Goal: Find specific page/section: Find specific page/section

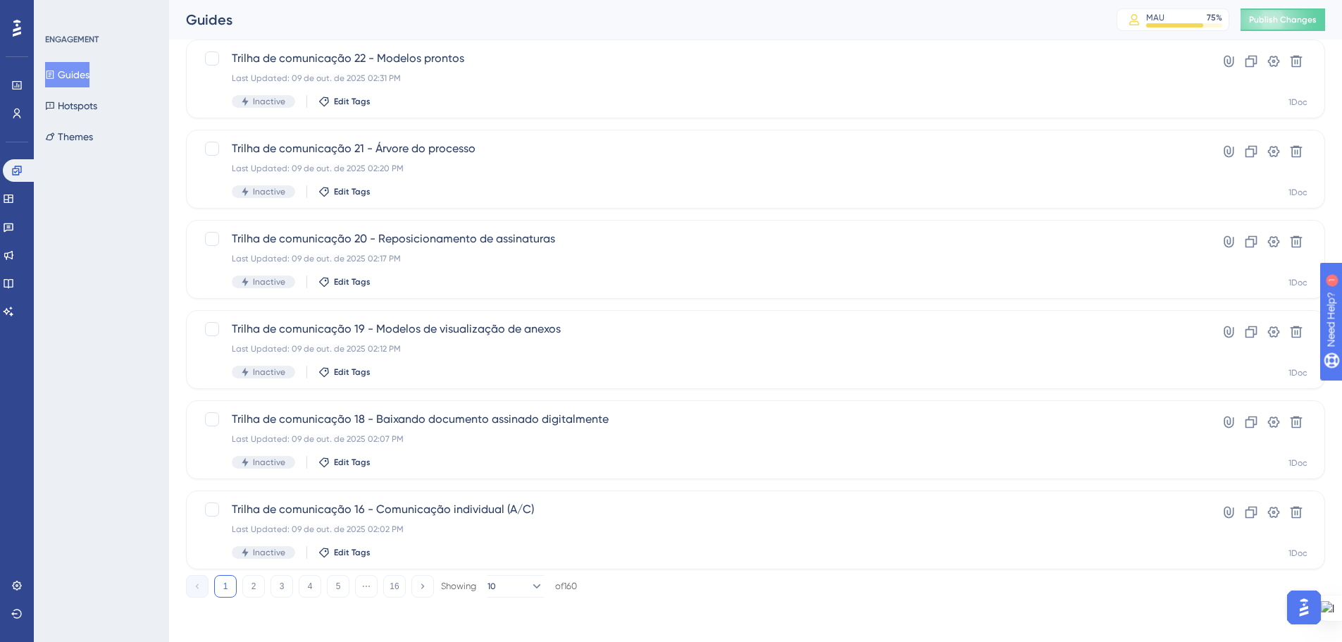
scroll to position [451, 0]
click at [251, 578] on button "2" at bounding box center [253, 585] width 23 height 23
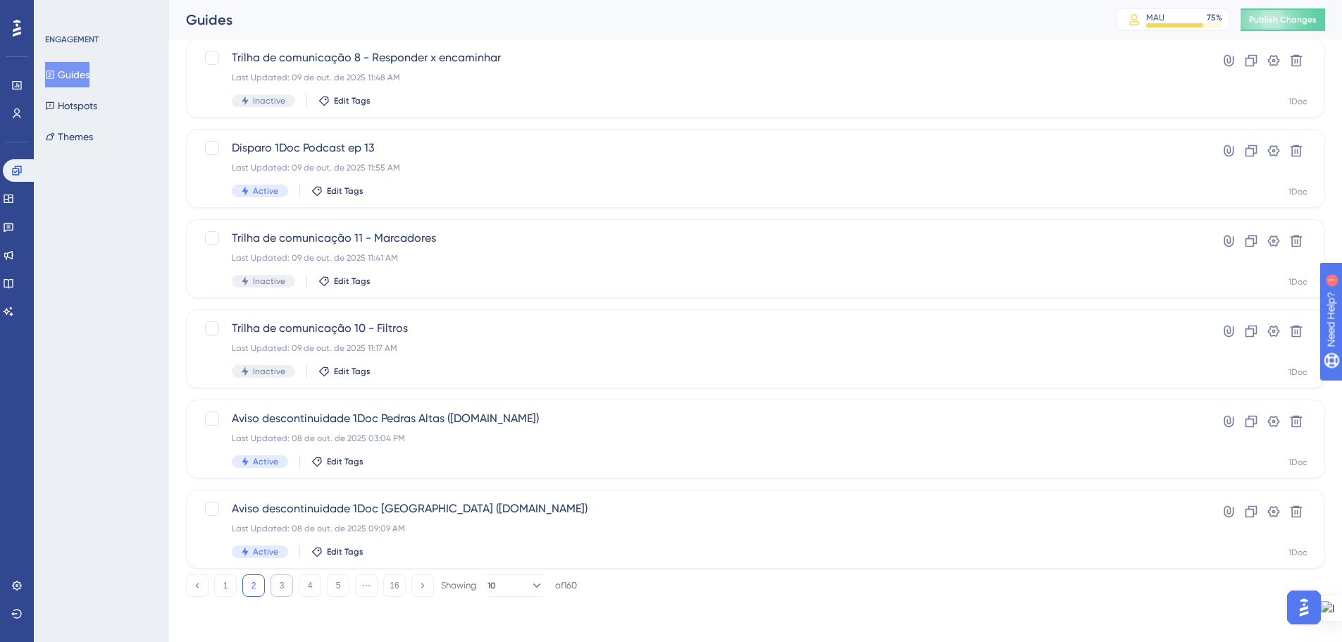
click at [275, 575] on button "3" at bounding box center [281, 585] width 23 height 23
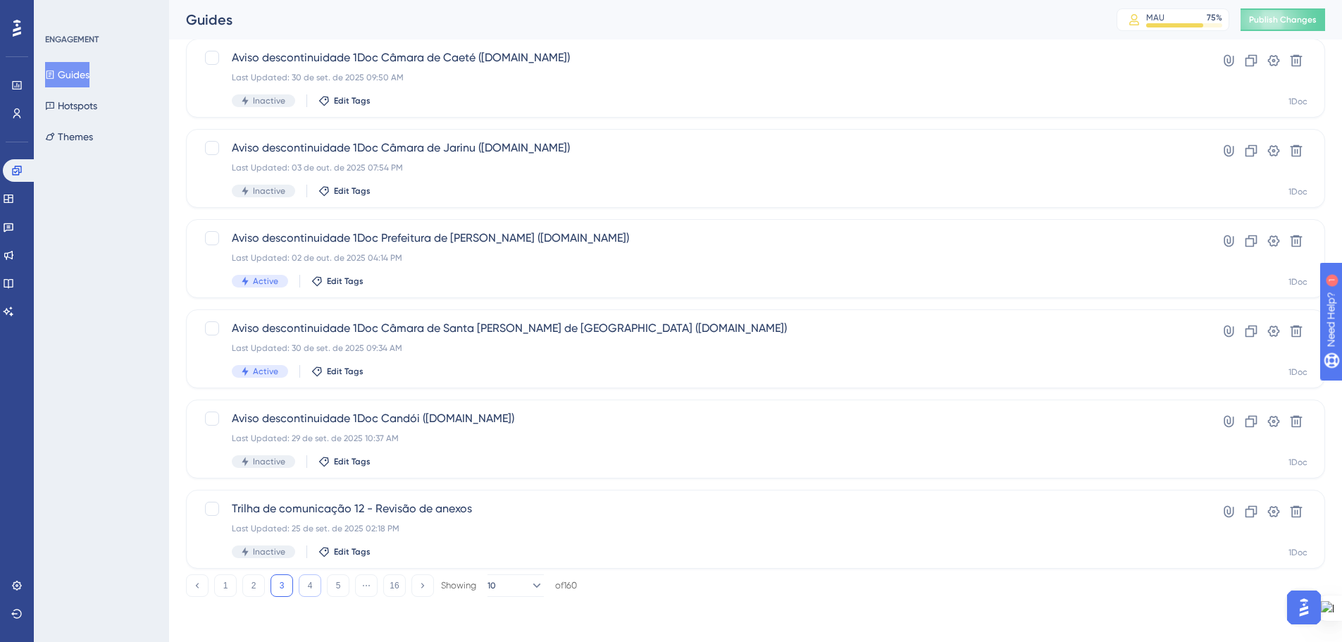
click at [312, 587] on button "4" at bounding box center [310, 585] width 23 height 23
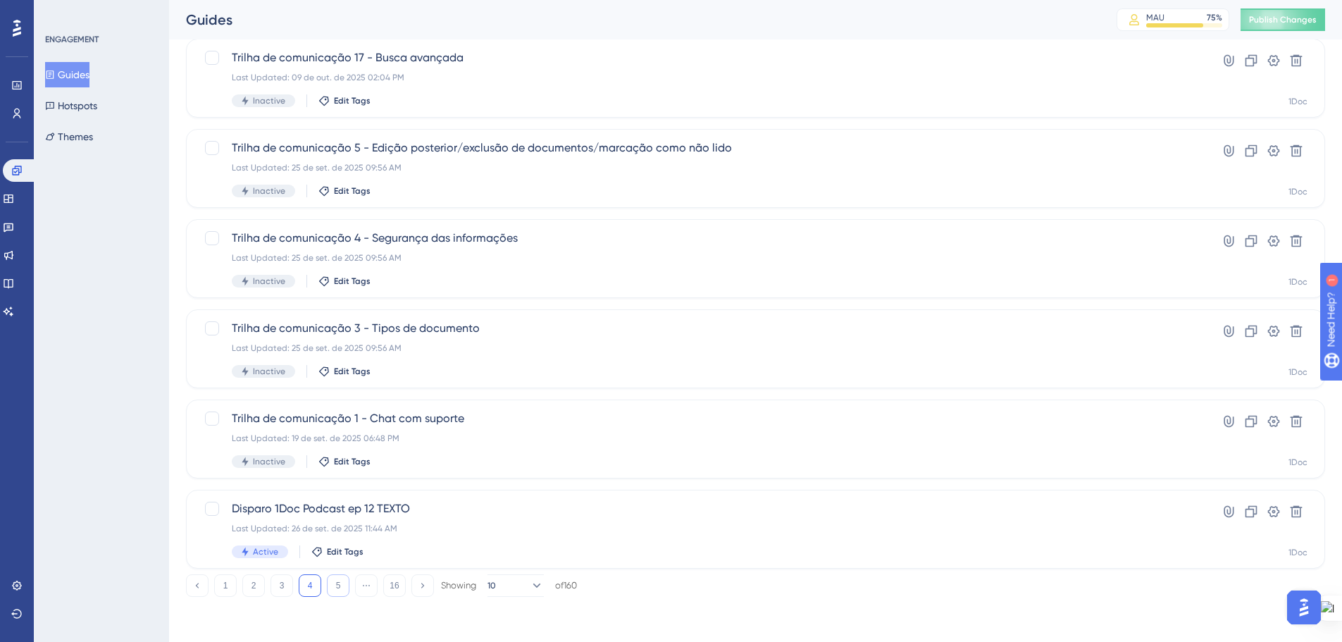
click at [339, 583] on button "5" at bounding box center [338, 585] width 23 height 23
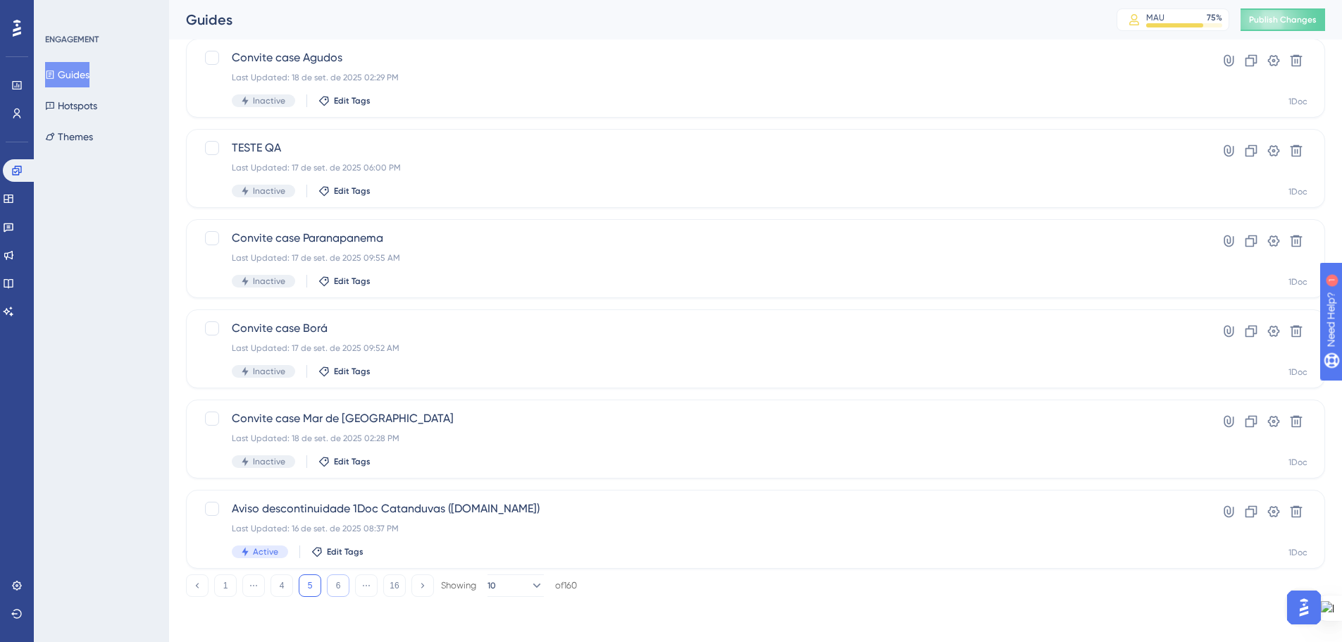
click at [332, 586] on button "6" at bounding box center [338, 585] width 23 height 23
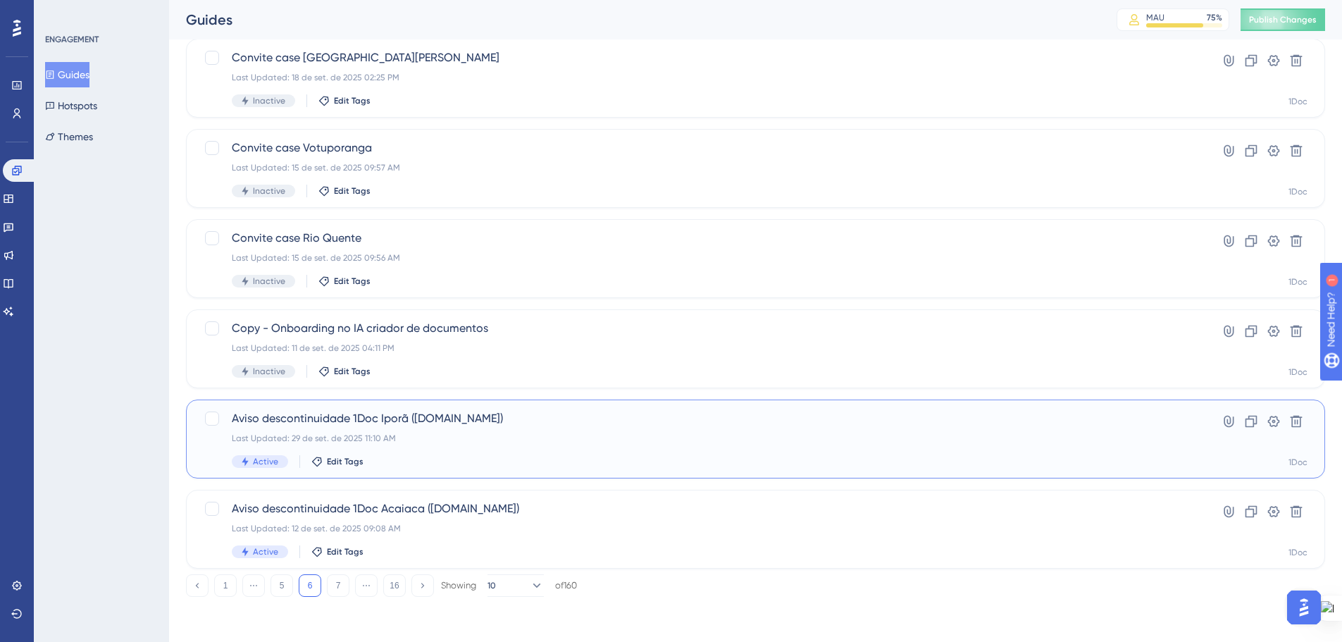
click at [442, 435] on div "Last Updated: 29 de set. de 2025 11:10 AM" at bounding box center [699, 437] width 935 height 11
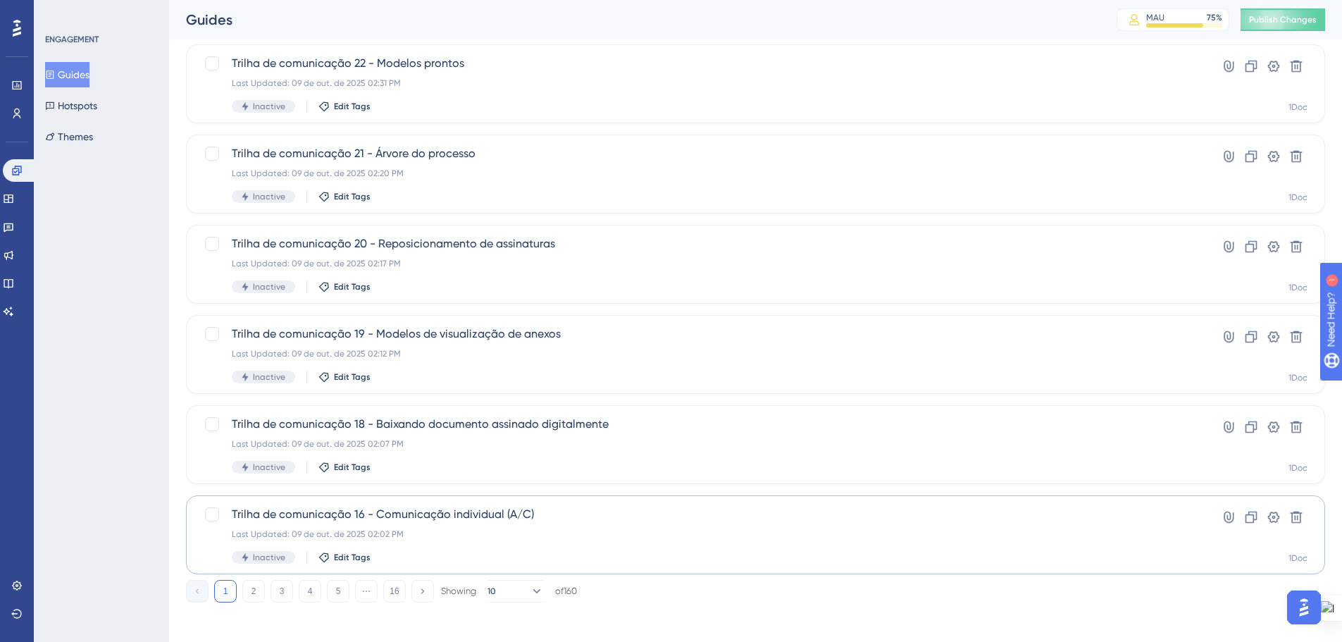
scroll to position [451, 0]
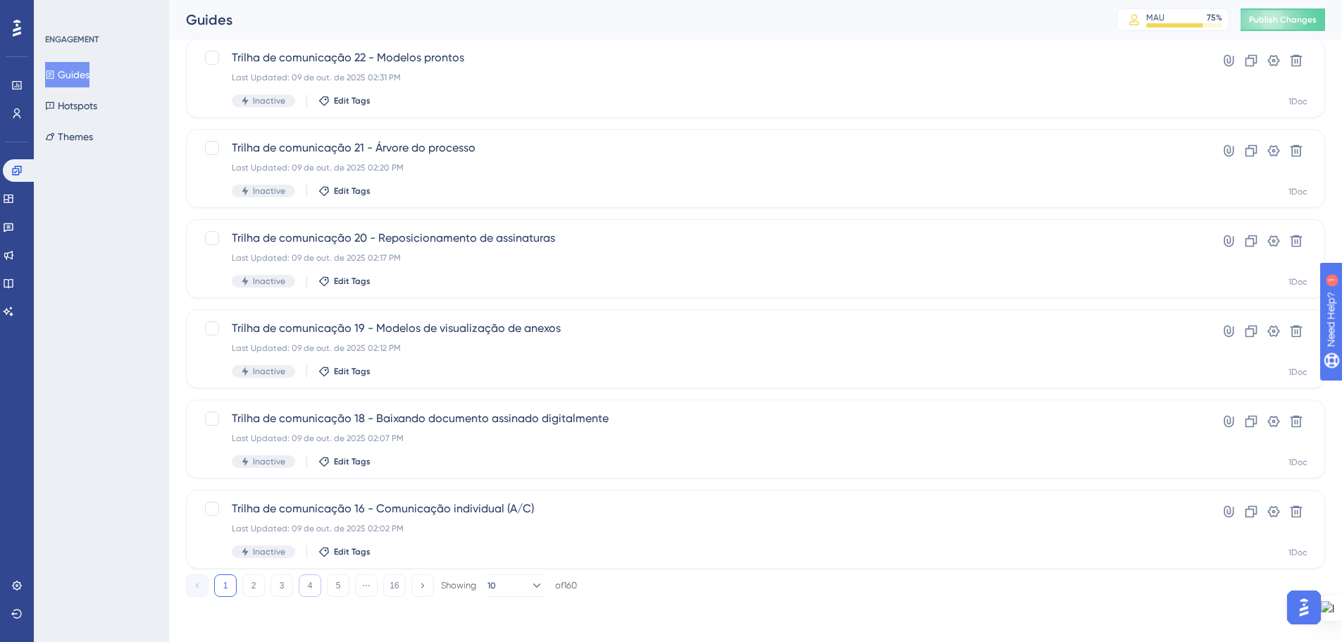
click at [313, 590] on button "4" at bounding box center [310, 585] width 23 height 23
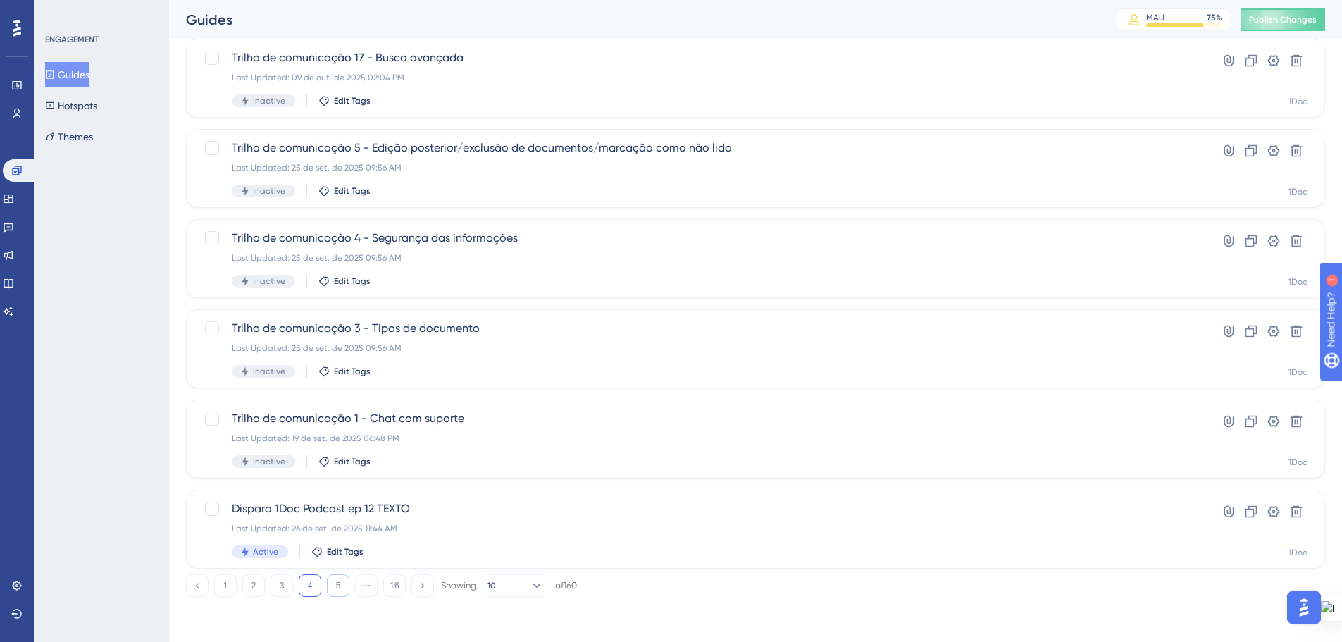
click at [337, 591] on button "5" at bounding box center [338, 585] width 23 height 23
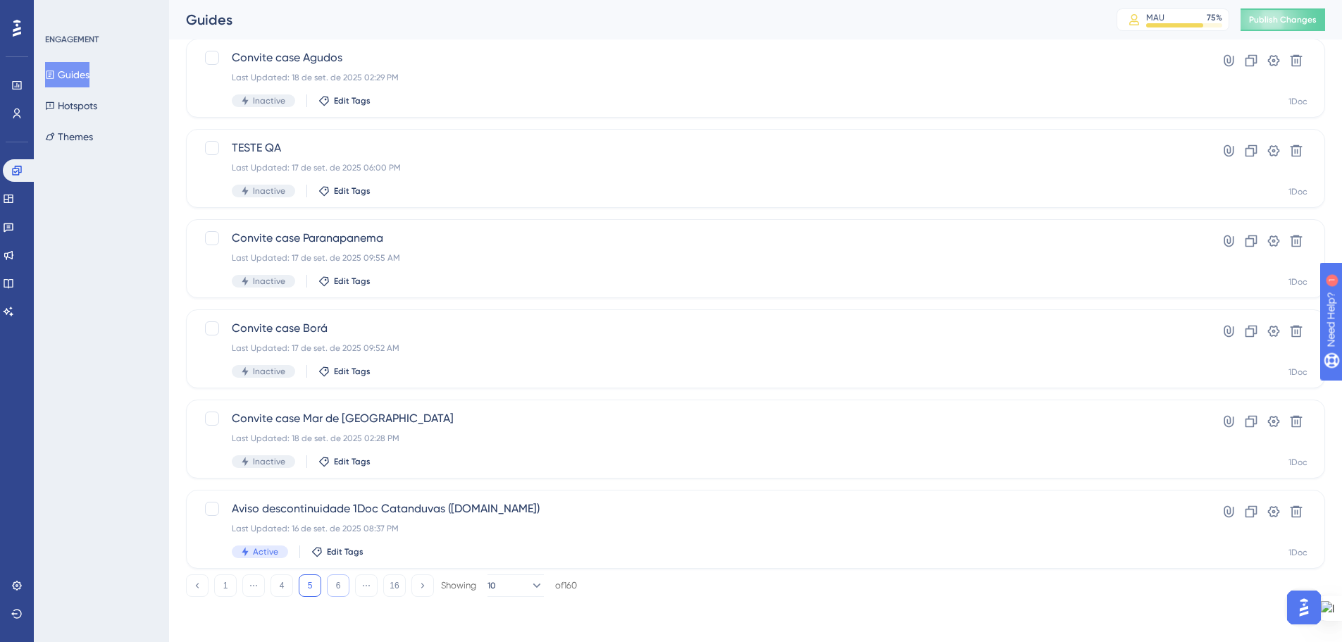
click at [342, 585] on button "6" at bounding box center [338, 585] width 23 height 23
click at [342, 580] on button "7" at bounding box center [338, 585] width 23 height 23
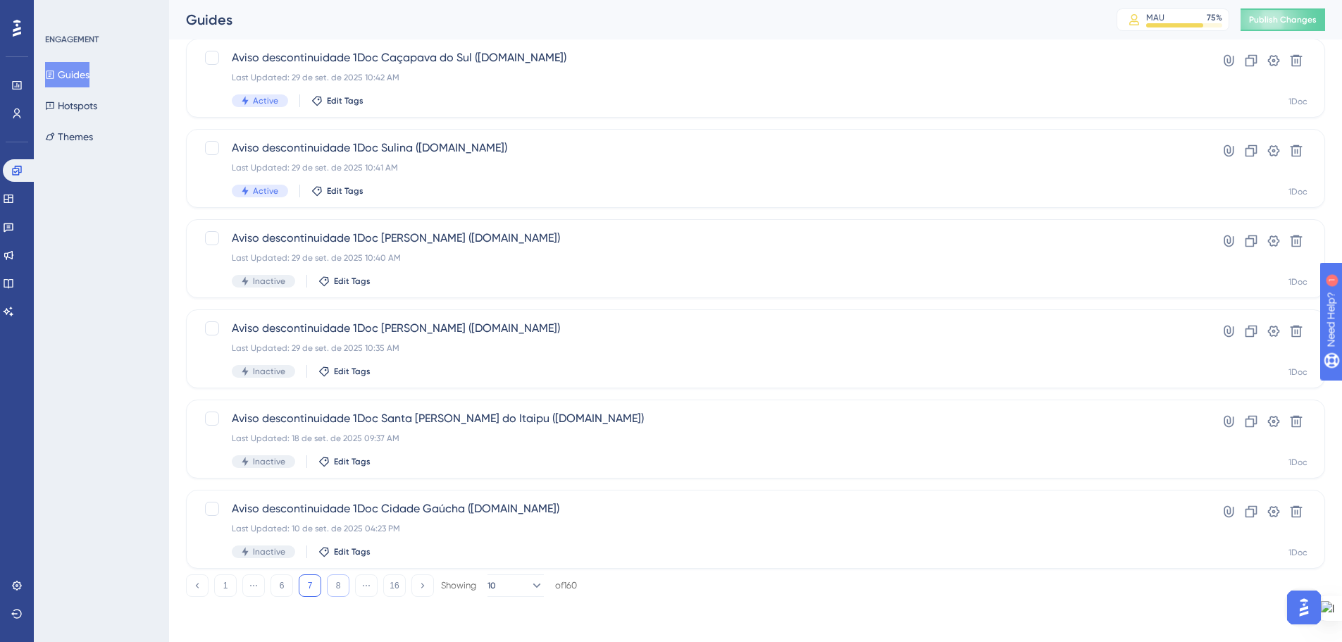
click at [335, 593] on button "8" at bounding box center [338, 585] width 23 height 23
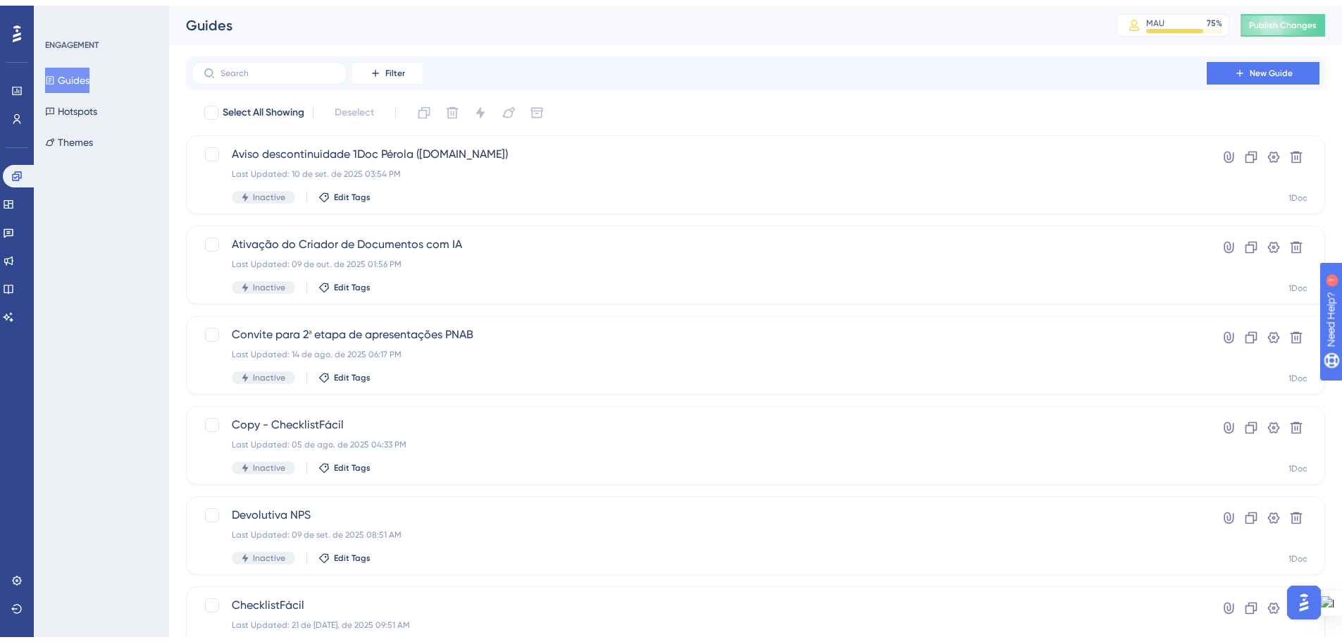
scroll to position [423, 0]
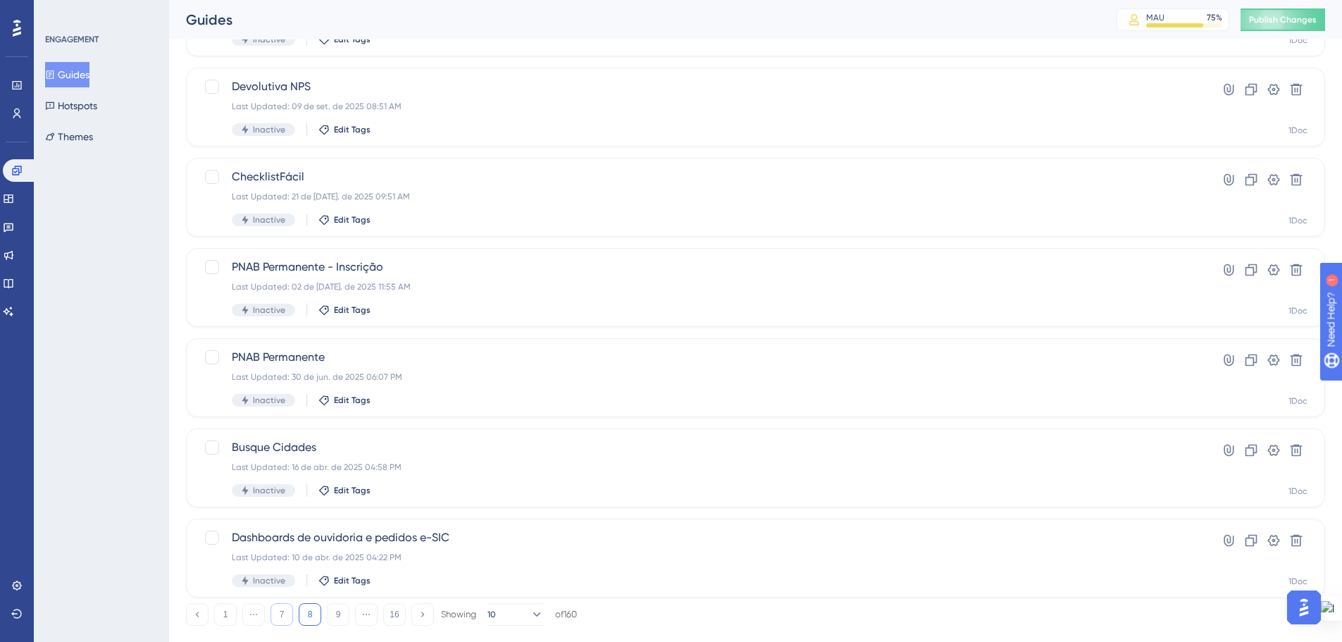
click at [284, 611] on button "7" at bounding box center [281, 614] width 23 height 23
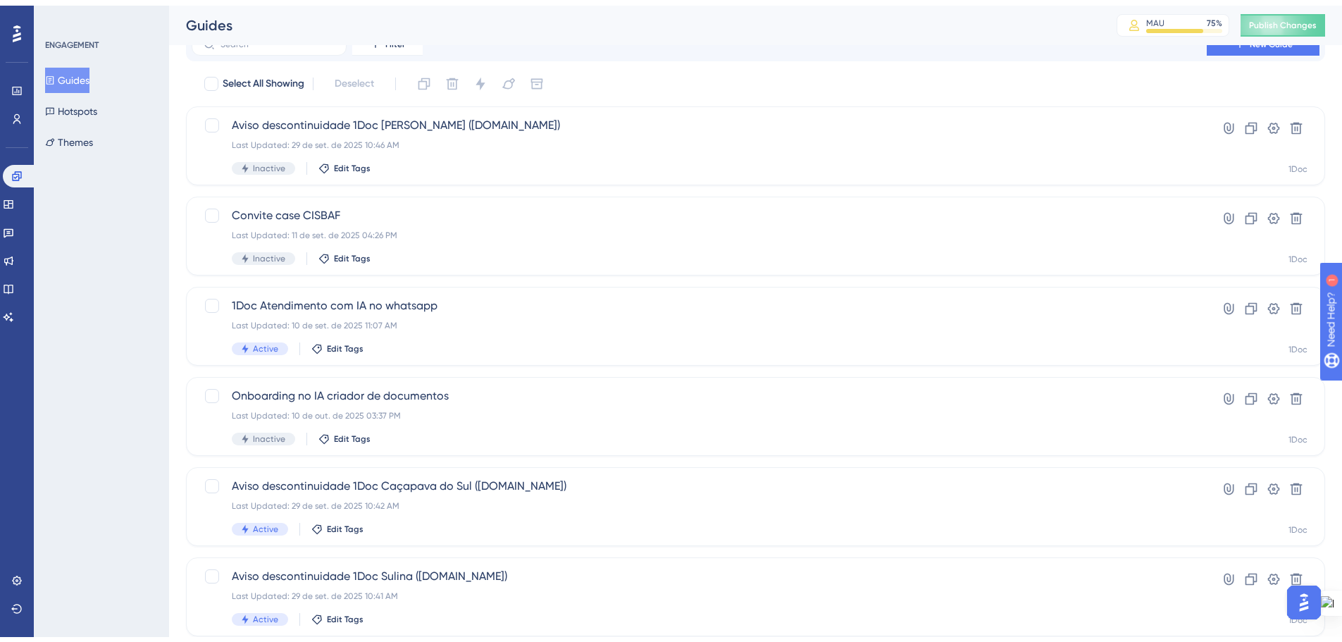
scroll to position [451, 0]
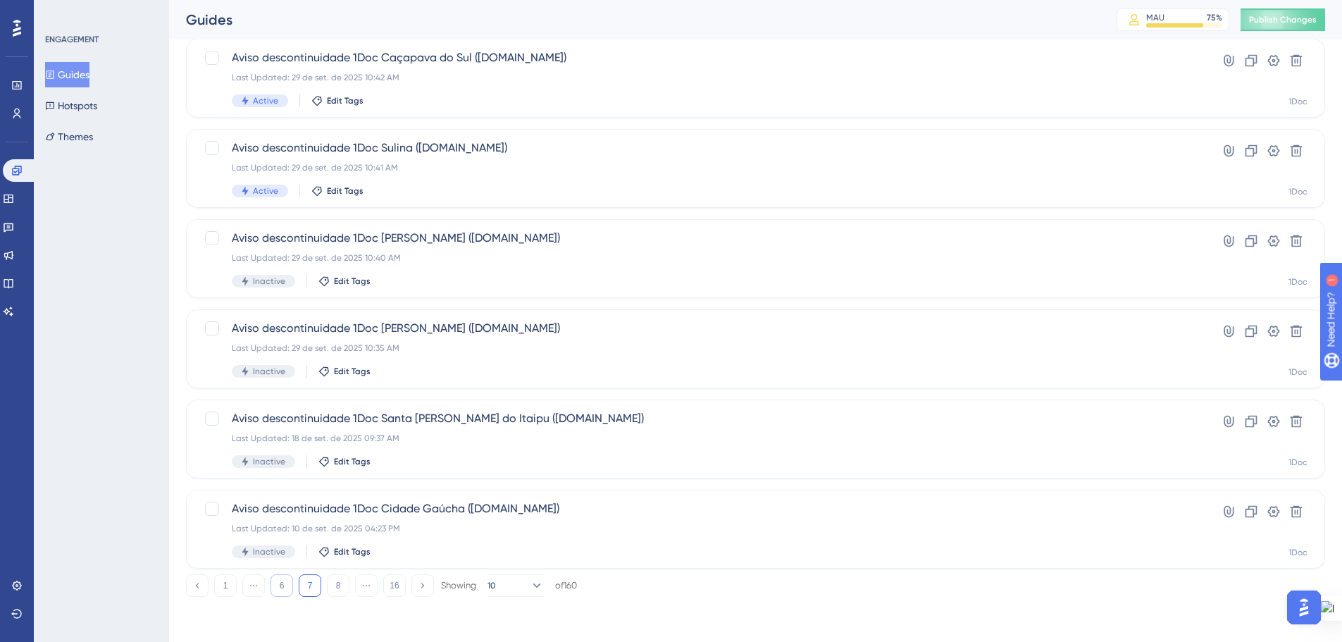
click at [282, 589] on button "6" at bounding box center [281, 585] width 23 height 23
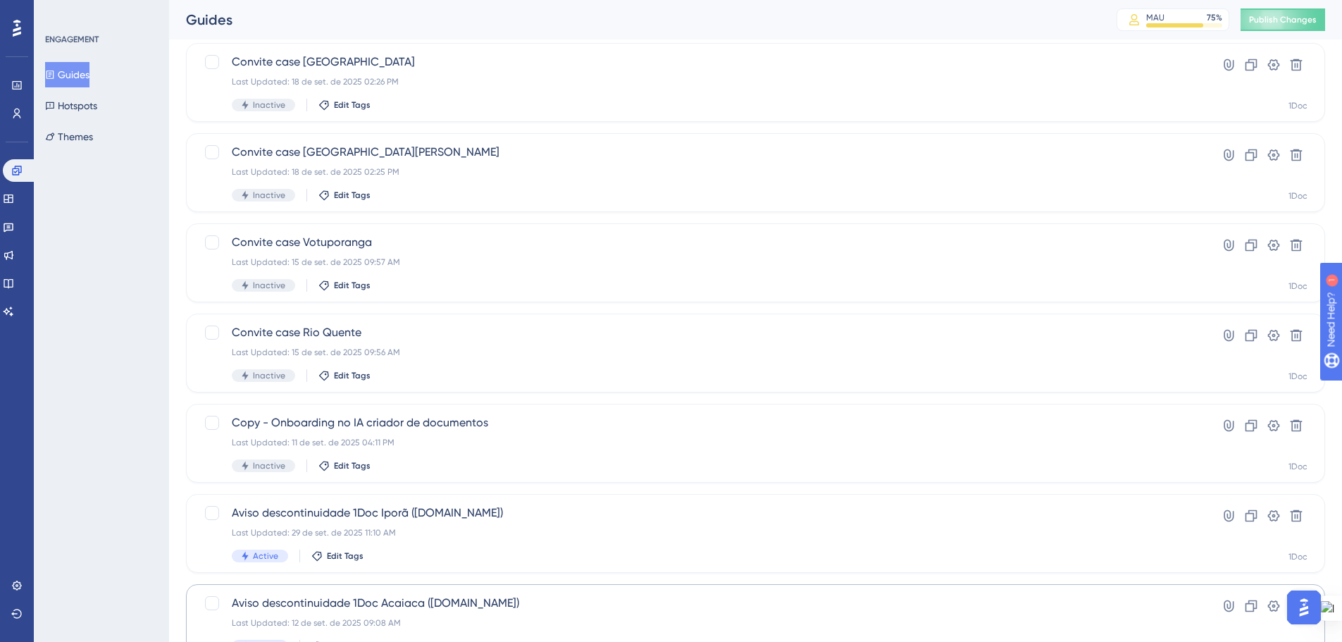
scroll to position [423, 0]
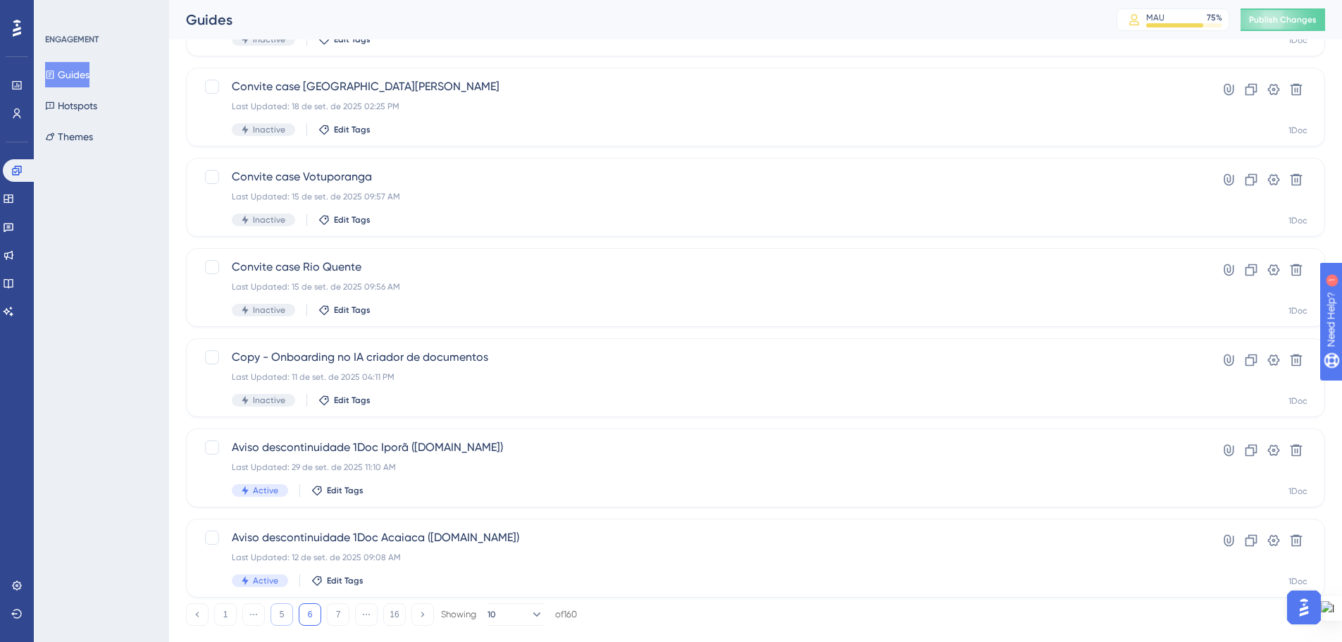
click at [276, 618] on button "5" at bounding box center [281, 614] width 23 height 23
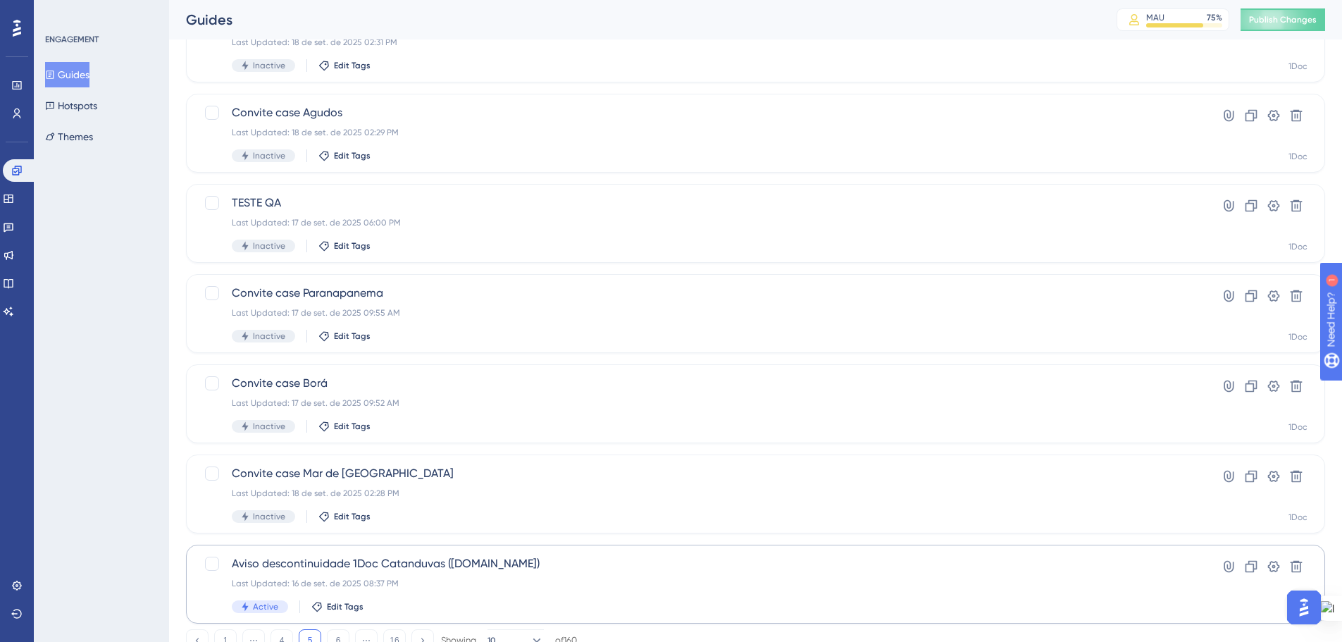
scroll to position [451, 0]
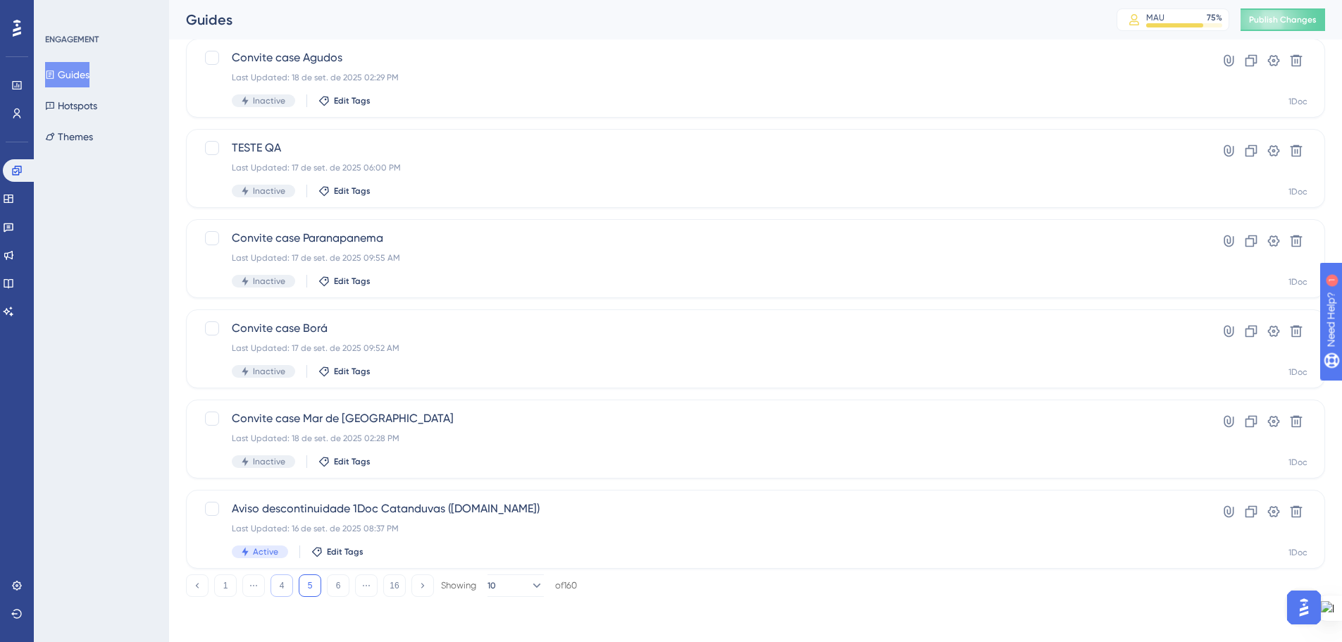
click at [280, 587] on button "4" at bounding box center [281, 585] width 23 height 23
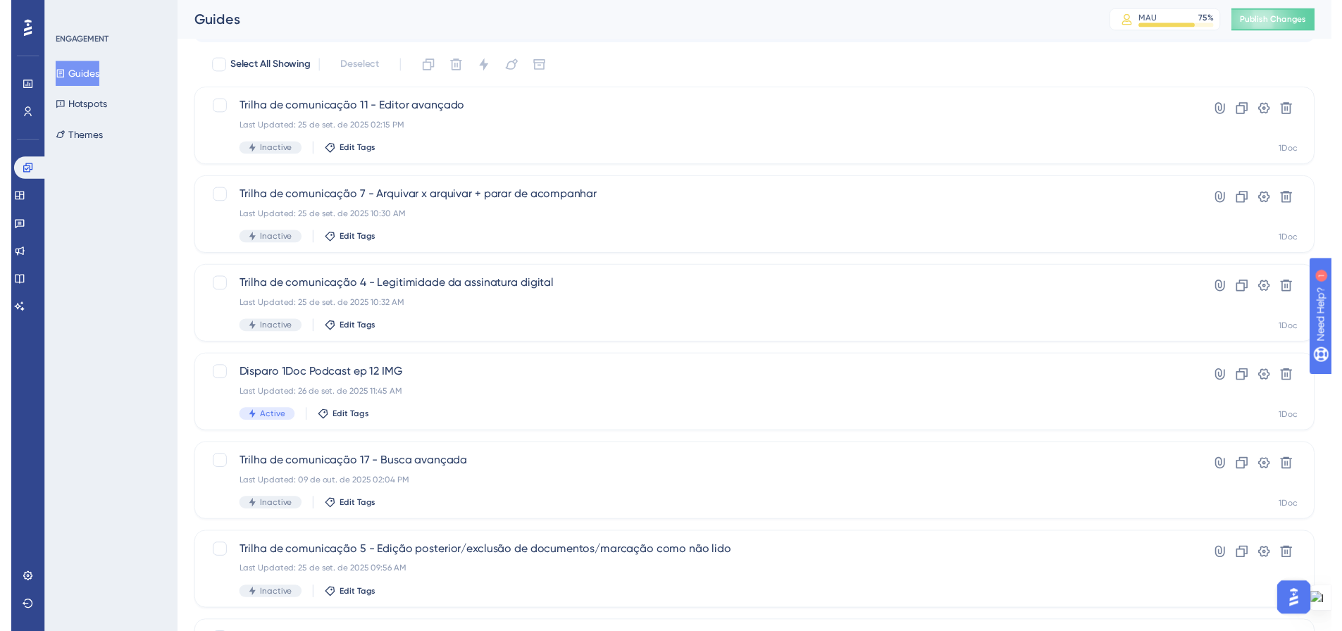
scroll to position [0, 0]
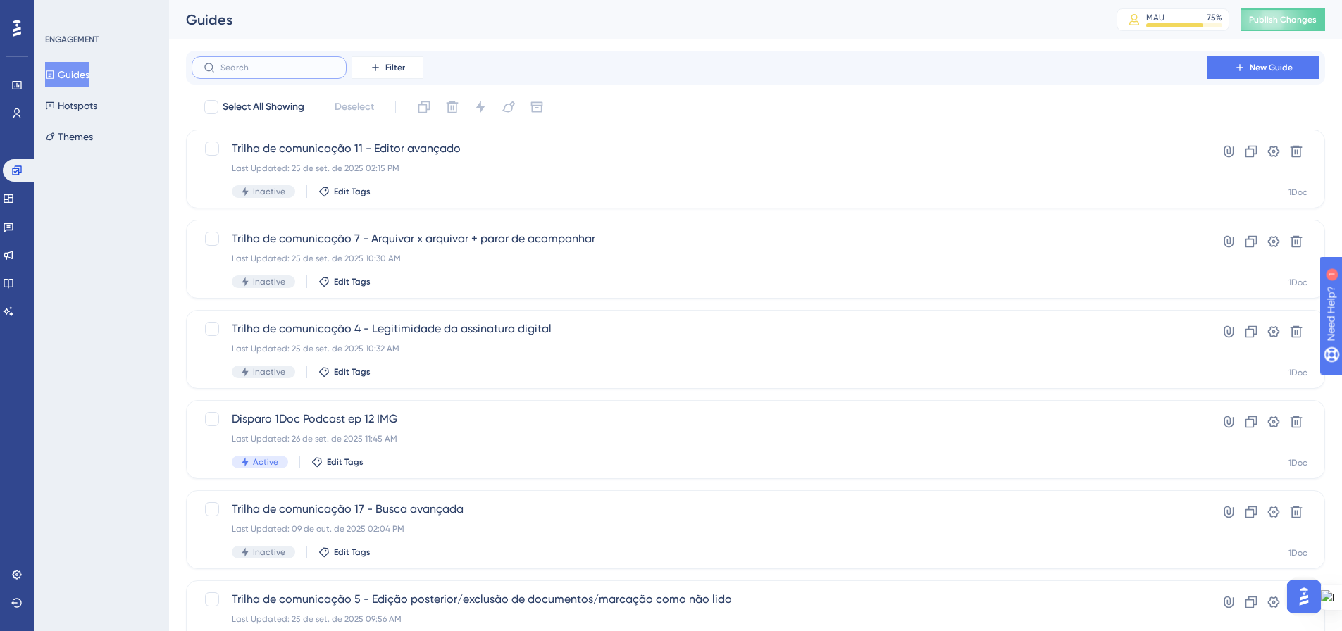
click at [275, 69] on input "text" at bounding box center [277, 68] width 114 height 10
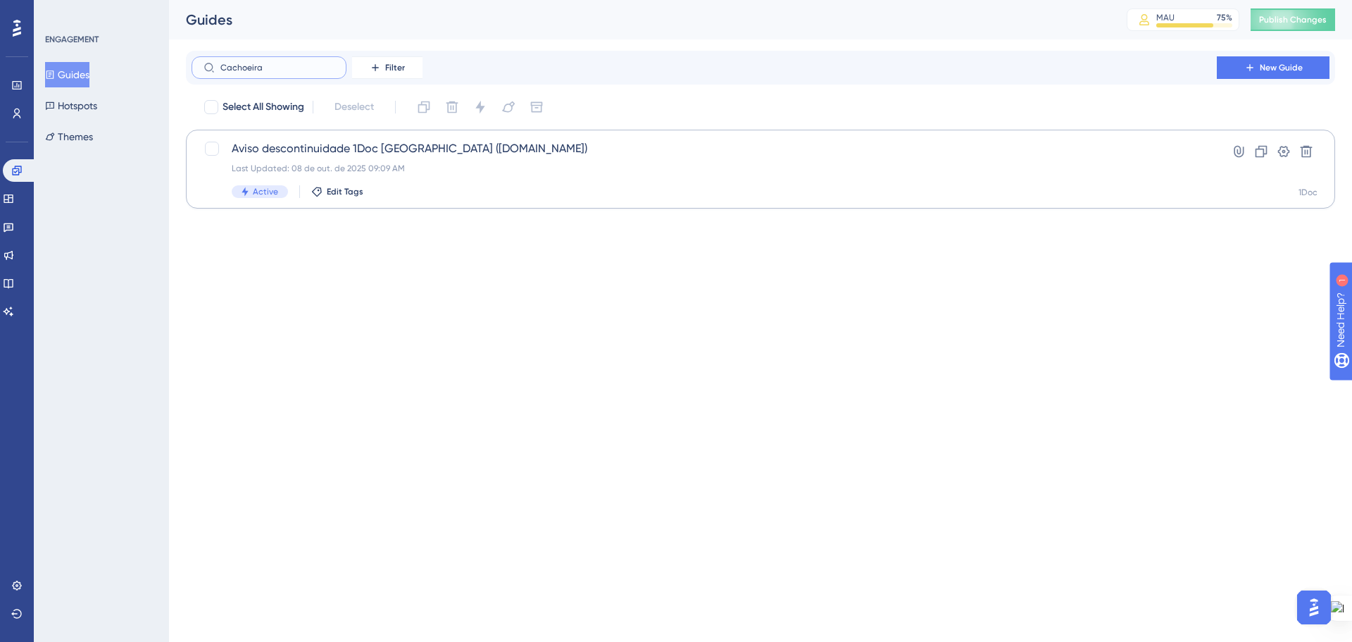
type input "Cachoeira"
click at [441, 146] on span "Aviso descontinuidade 1Doc Cachoeira do Sul (Gov.br)" at bounding box center [704, 148] width 945 height 17
